Goal: Task Accomplishment & Management: Manage account settings

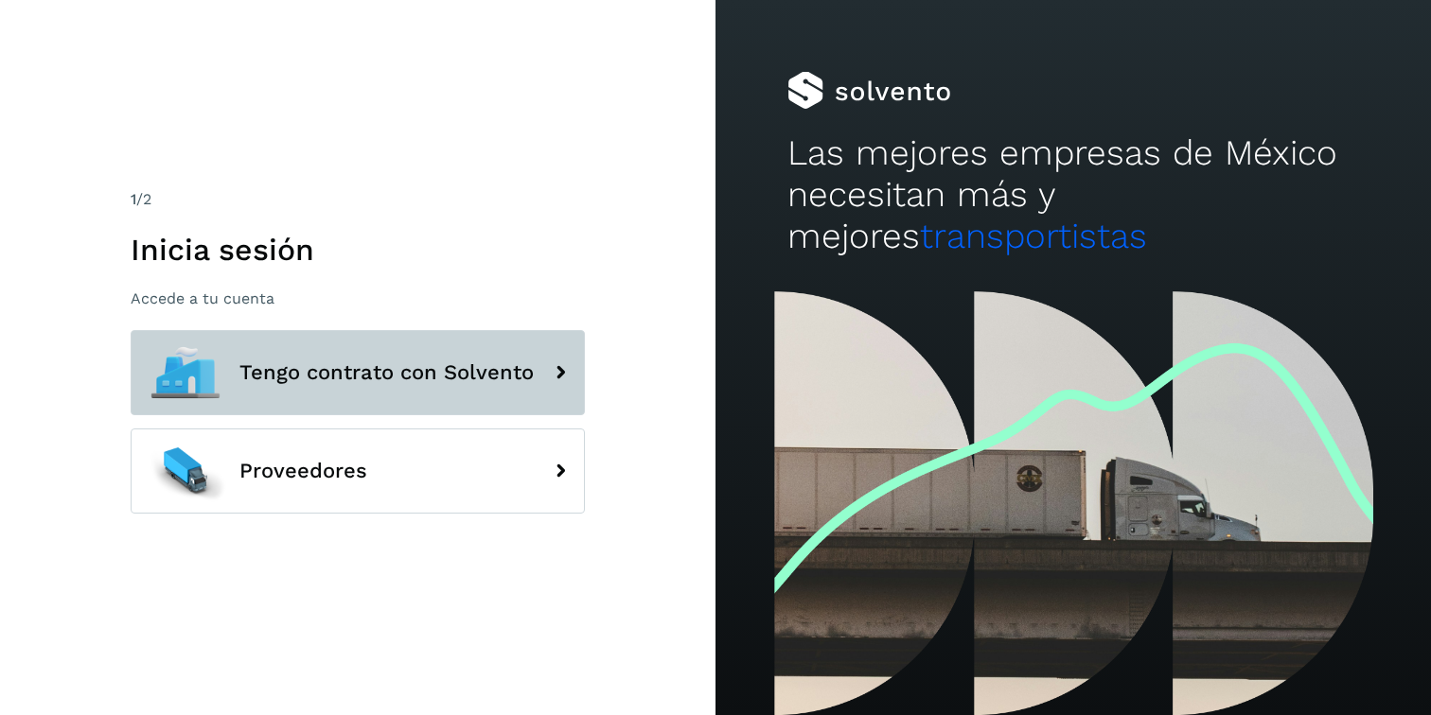
click at [376, 393] on button "Tengo contrato con Solvento" at bounding box center [358, 372] width 454 height 85
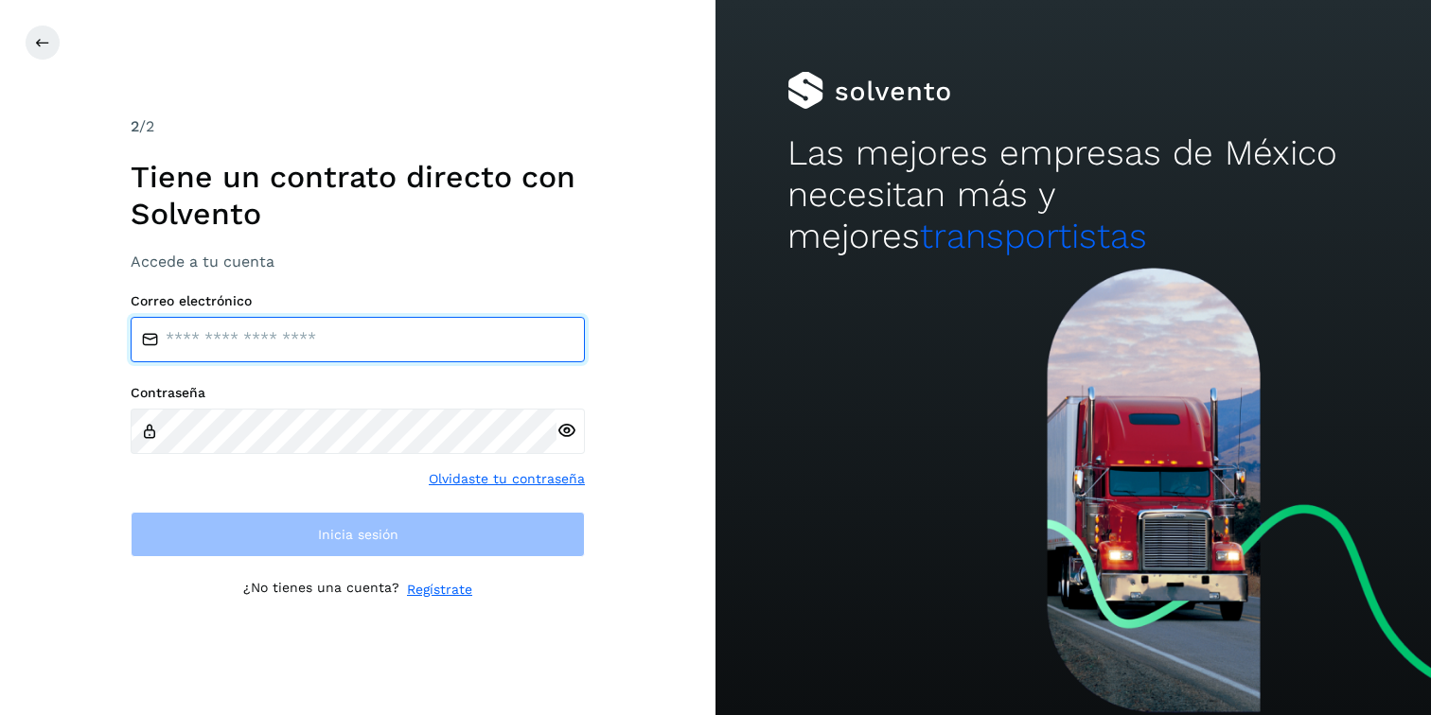
click at [299, 351] on input "email" at bounding box center [358, 339] width 454 height 45
type input "**********"
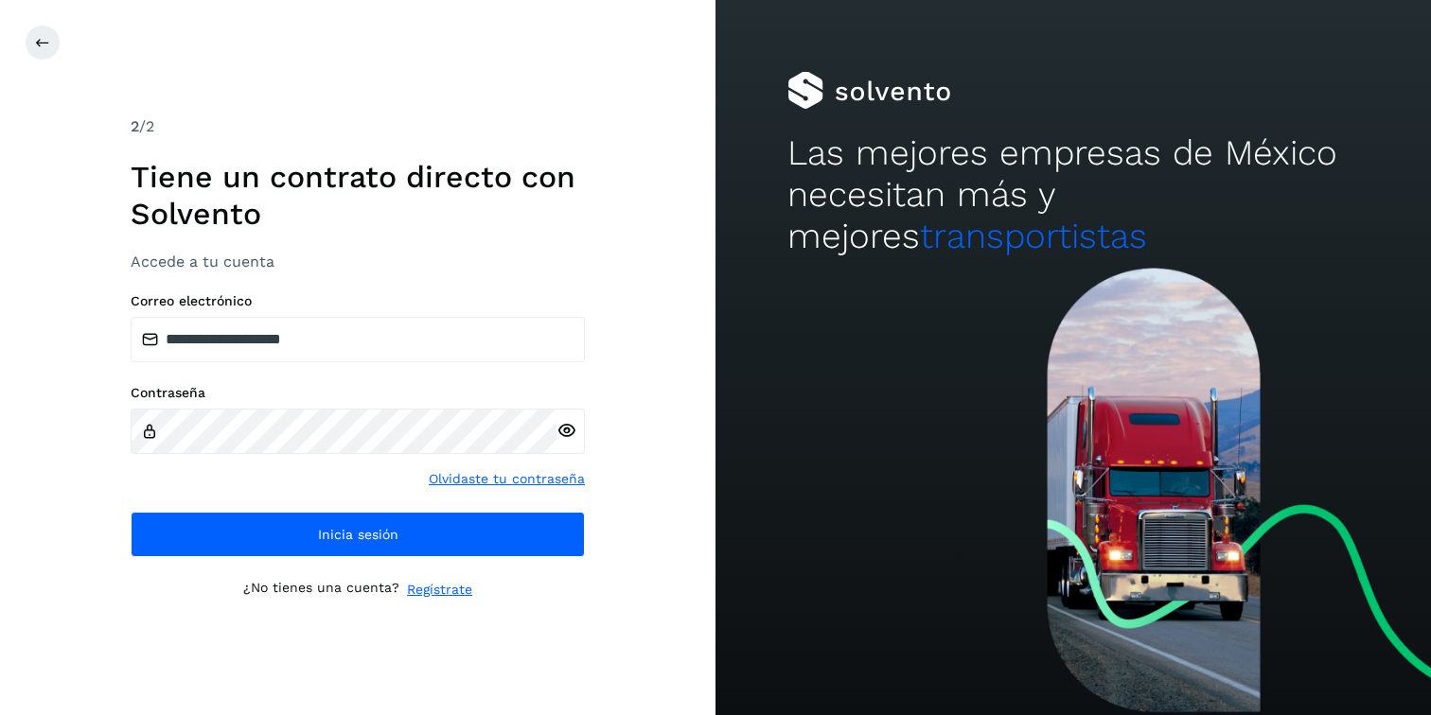
click at [565, 433] on icon at bounding box center [566, 431] width 20 height 20
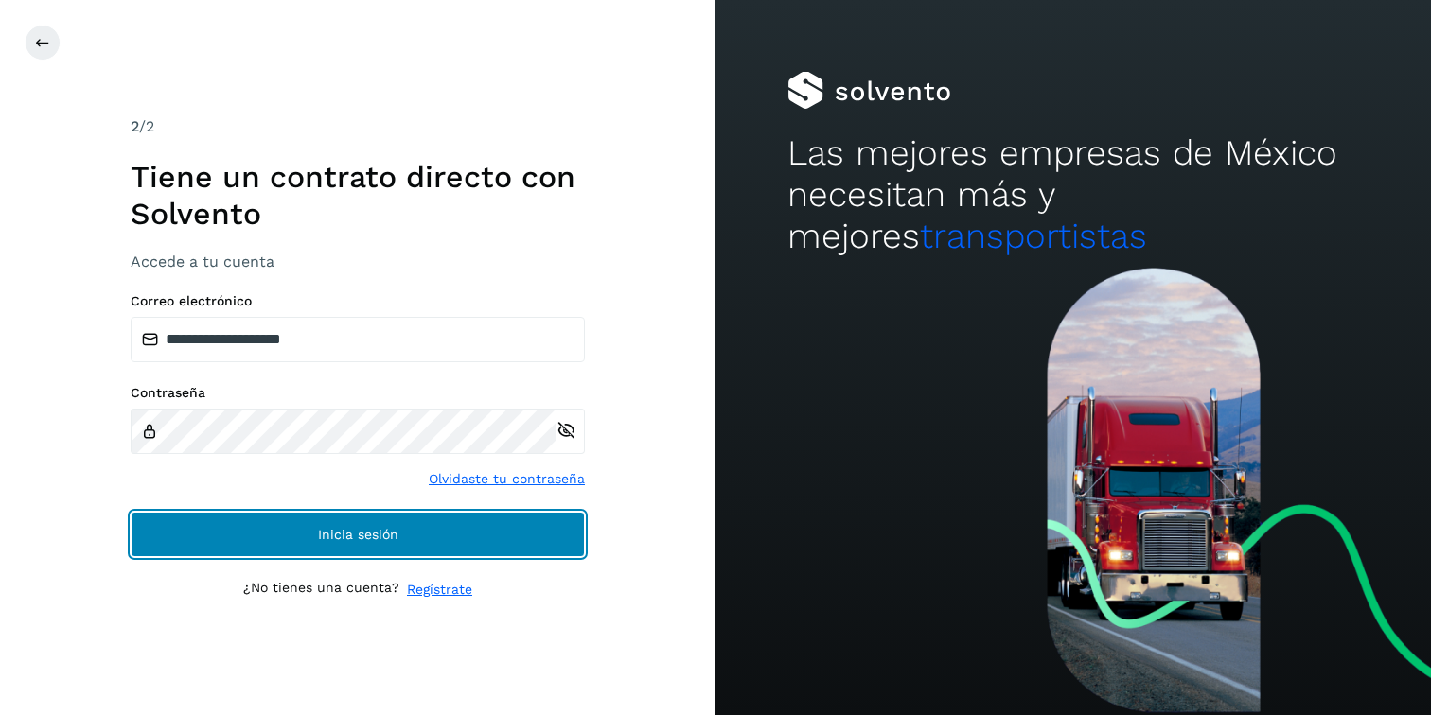
click at [266, 532] on button "Inicia sesión" at bounding box center [358, 534] width 454 height 45
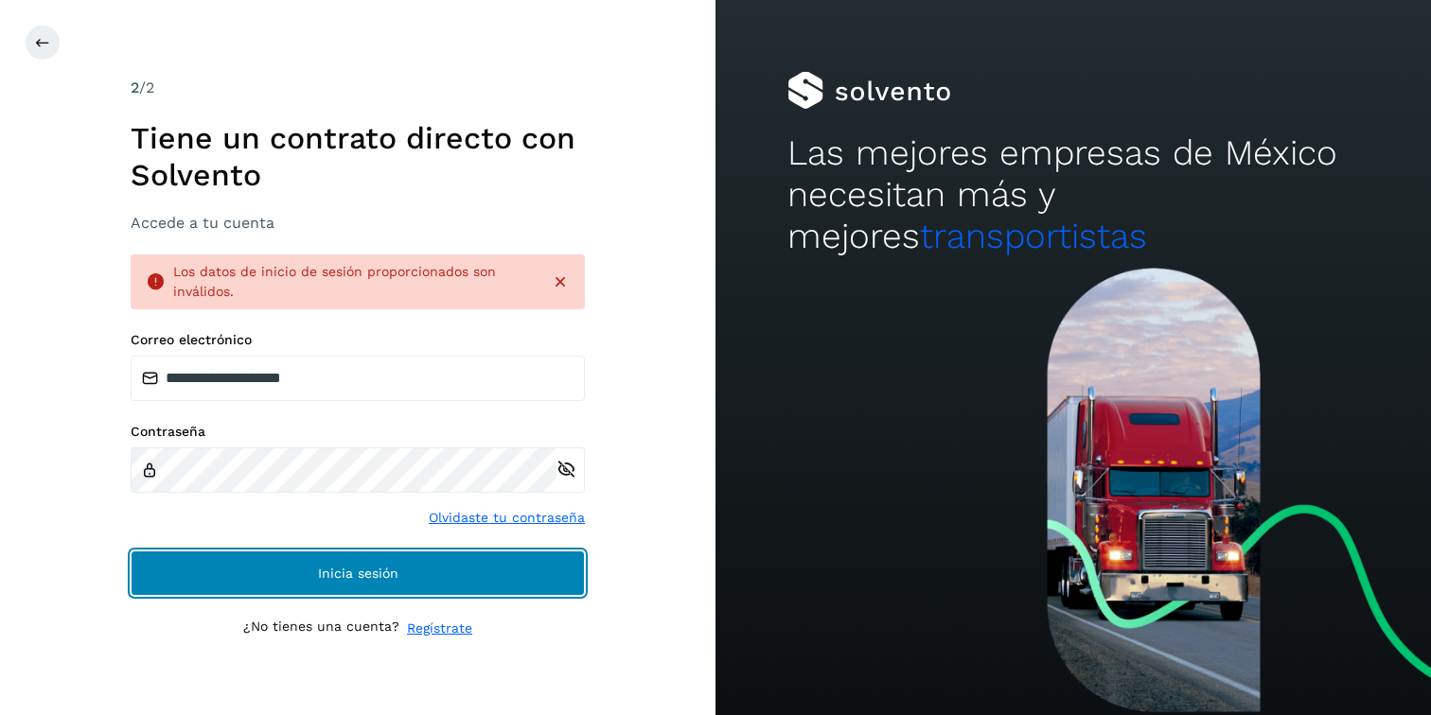
click at [361, 586] on button "Inicia sesión" at bounding box center [358, 573] width 454 height 45
click at [244, 586] on button "Inicia sesión" at bounding box center [358, 573] width 454 height 45
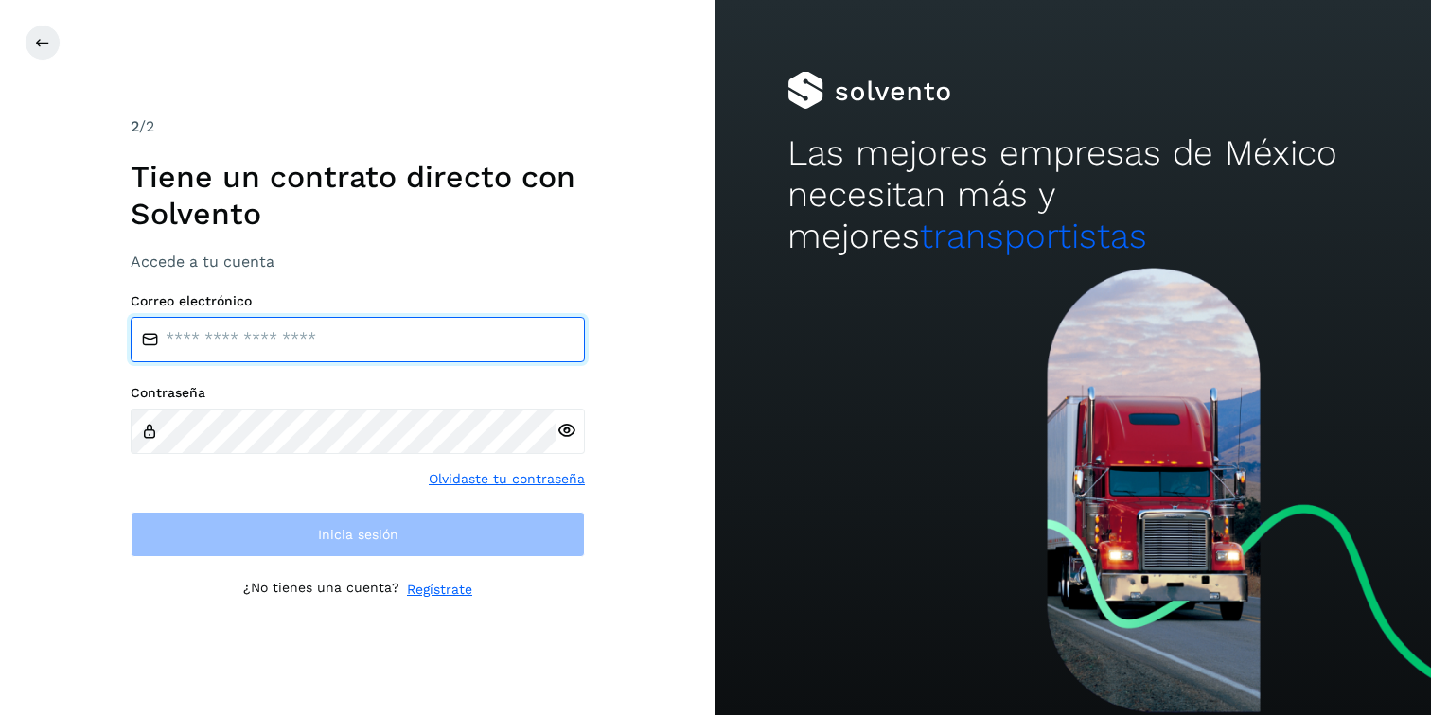
click at [401, 342] on input "email" at bounding box center [358, 339] width 454 height 45
type input "**********"
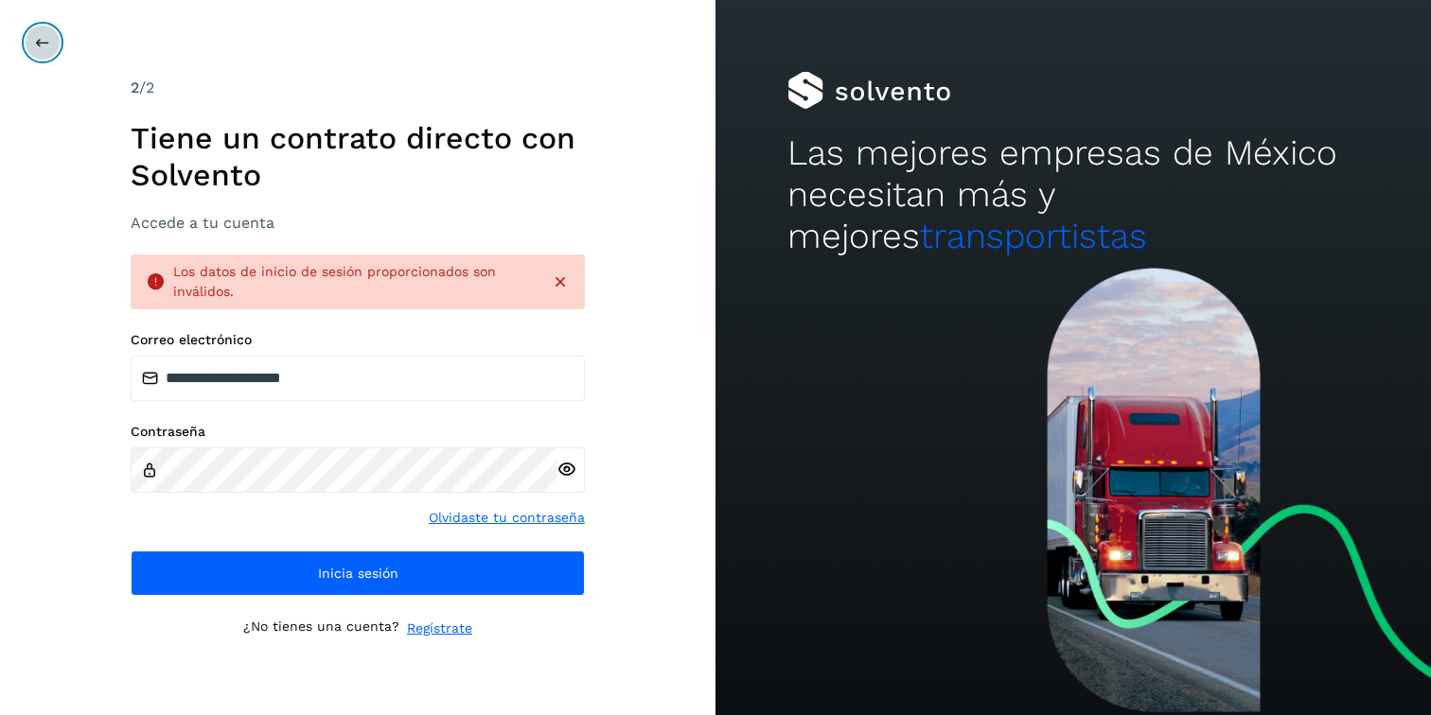
click at [47, 43] on icon at bounding box center [42, 42] width 15 height 15
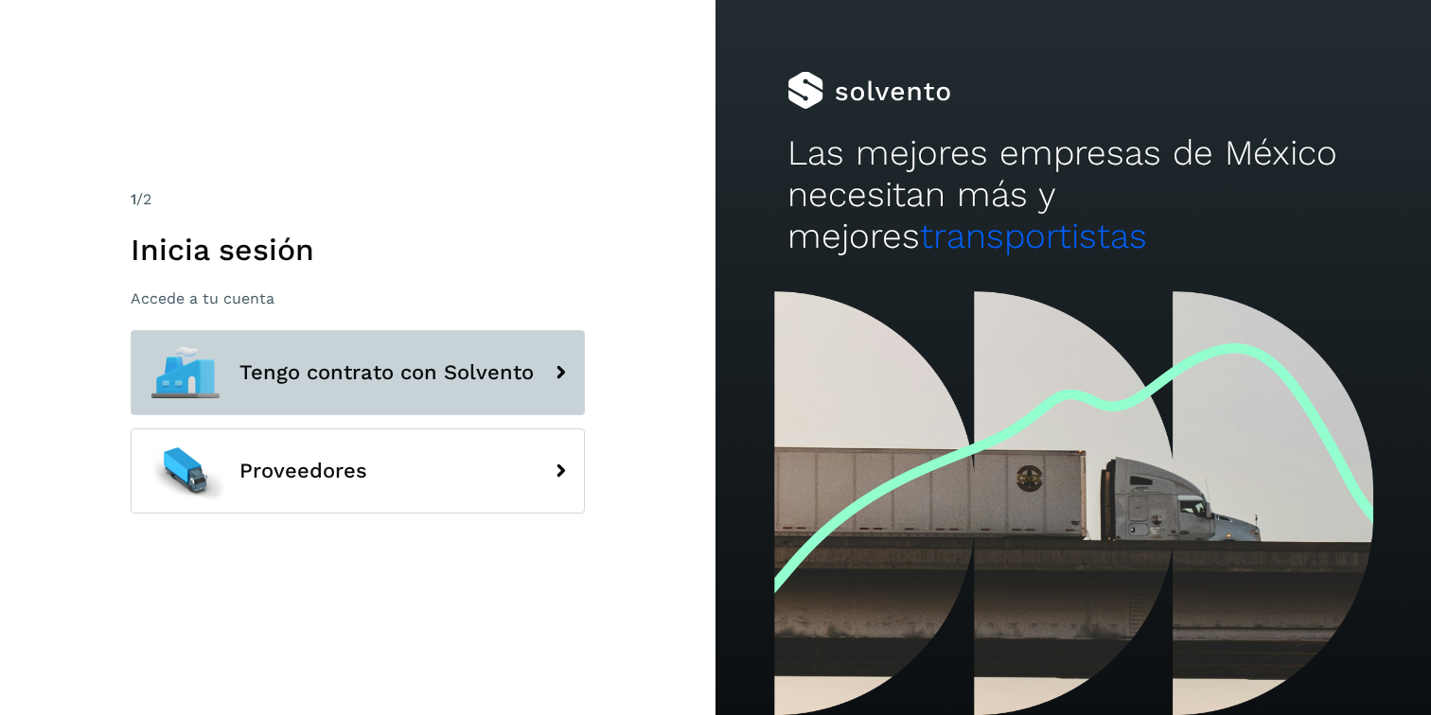
click at [375, 379] on span "Tengo contrato con Solvento" at bounding box center [386, 372] width 294 height 23
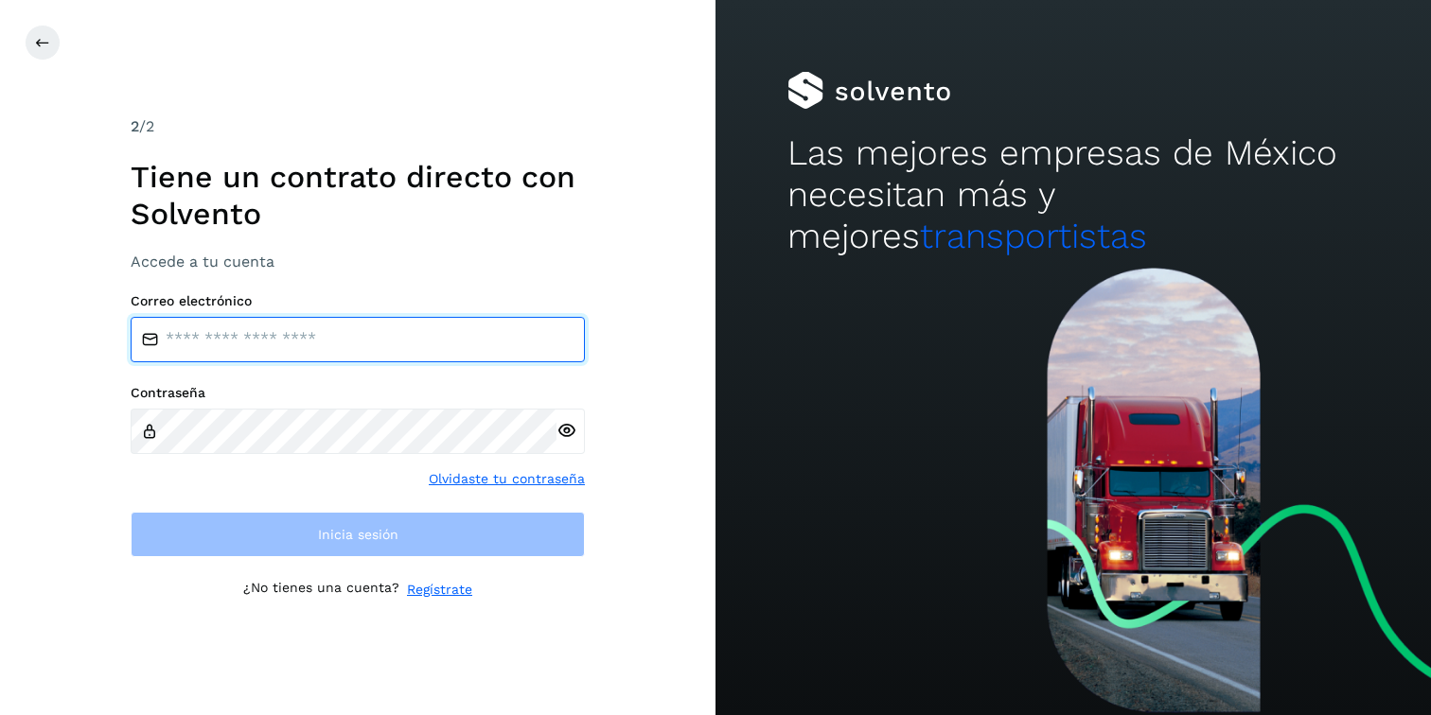
click at [265, 358] on input "email" at bounding box center [358, 339] width 454 height 45
type input "**********"
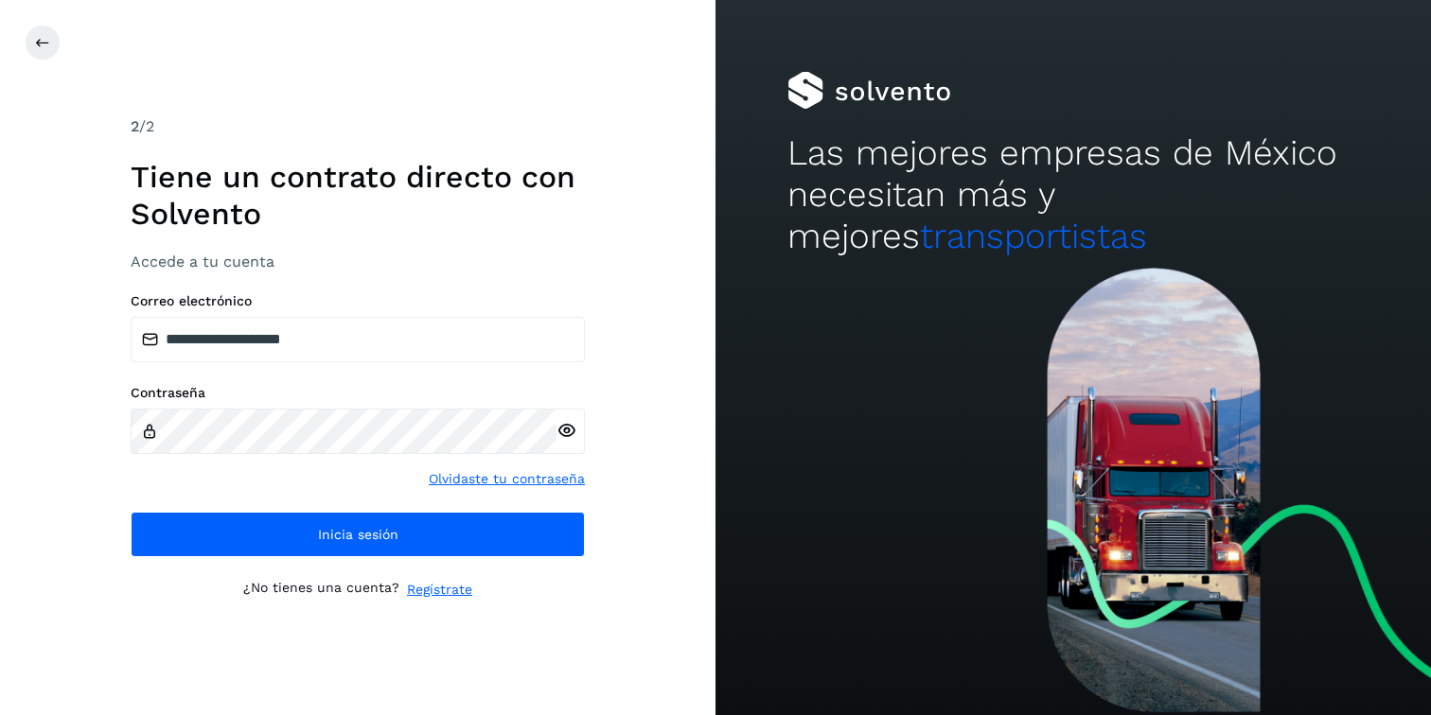
click at [563, 437] on icon at bounding box center [566, 431] width 20 height 20
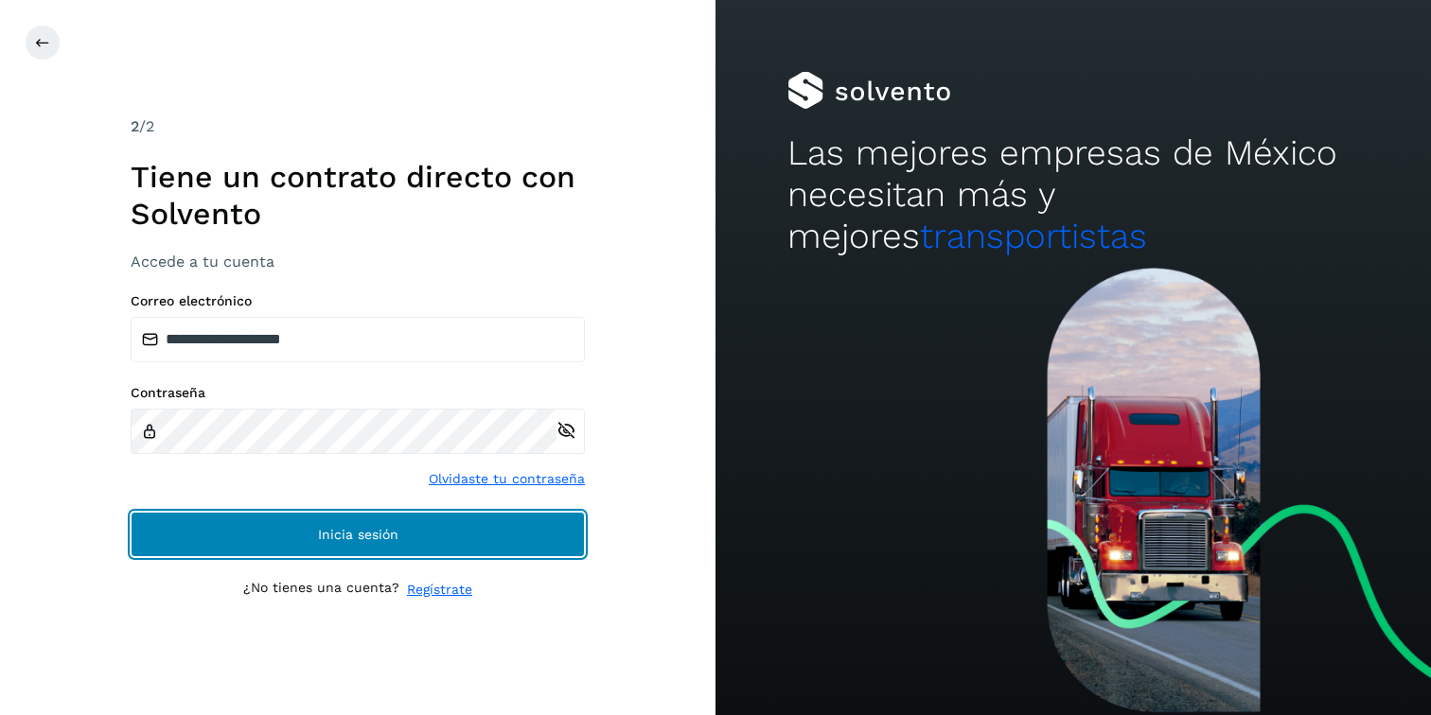
click at [299, 549] on button "Inicia sesión" at bounding box center [358, 534] width 454 height 45
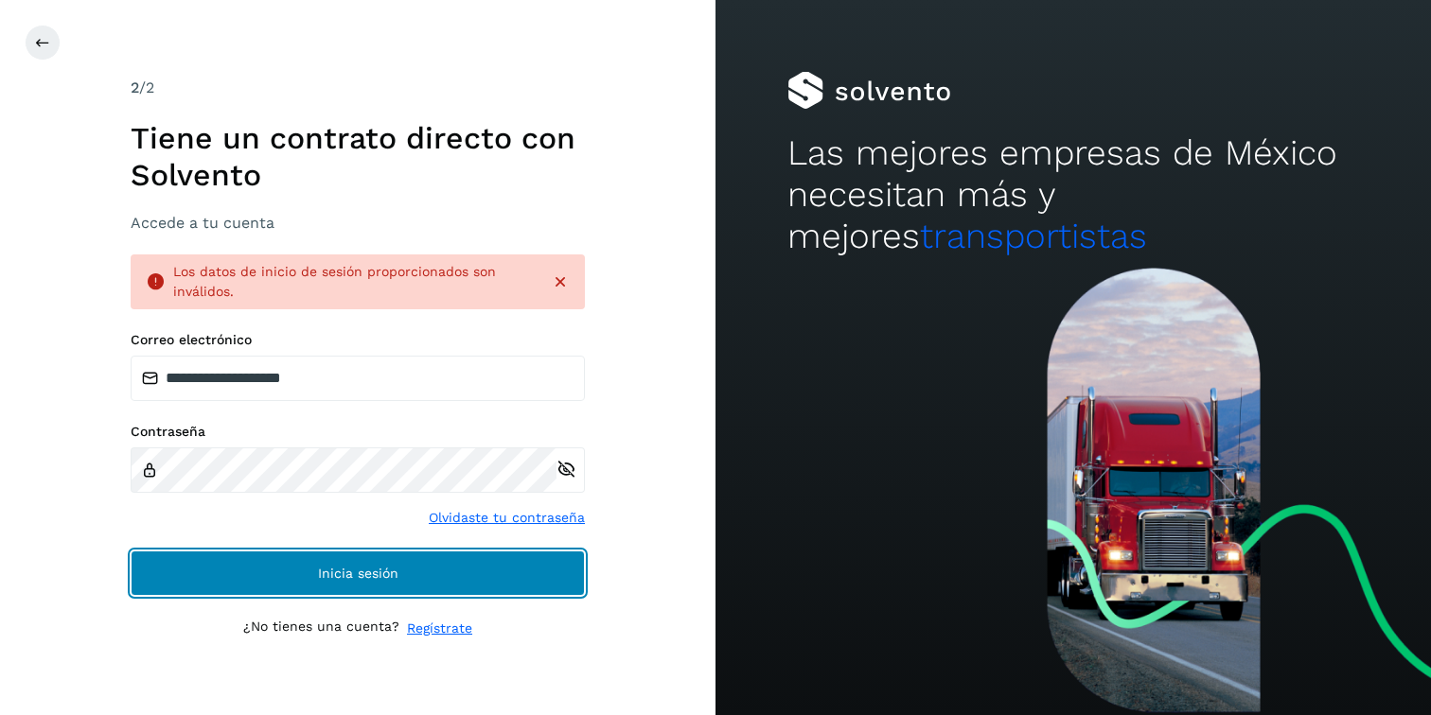
click at [228, 580] on button "Inicia sesión" at bounding box center [358, 573] width 454 height 45
